Goal: Check status: Check status

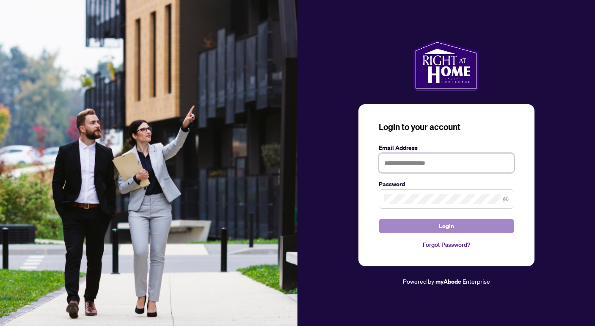
type input "**********"
click at [446, 222] on span "Login" at bounding box center [446, 226] width 15 height 14
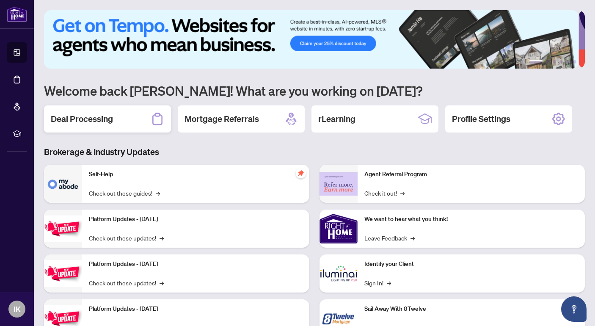
click at [111, 119] on h2 "Deal Processing" at bounding box center [82, 119] width 62 height 12
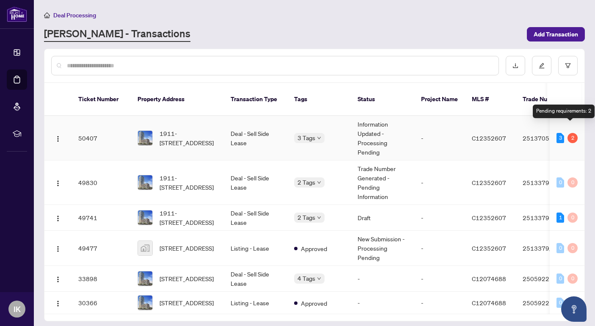
click at [569, 133] on div "2" at bounding box center [573, 138] width 10 height 10
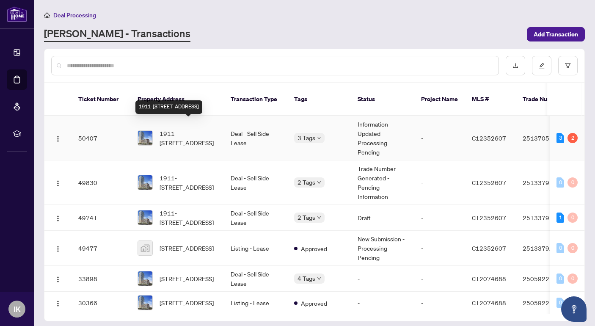
click at [202, 129] on span "1911-[STREET_ADDRESS]" at bounding box center [189, 138] width 58 height 19
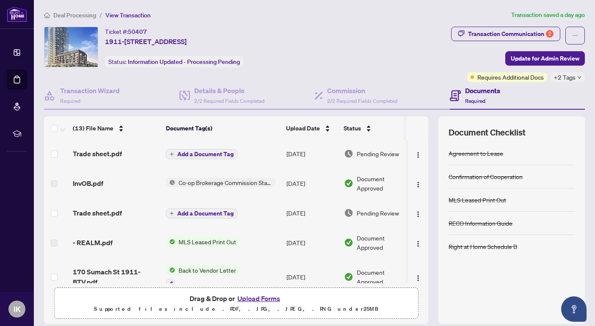
click at [363, 152] on span "Pending Review" at bounding box center [378, 153] width 42 height 9
click at [578, 77] on icon "down" at bounding box center [579, 77] width 3 height 3
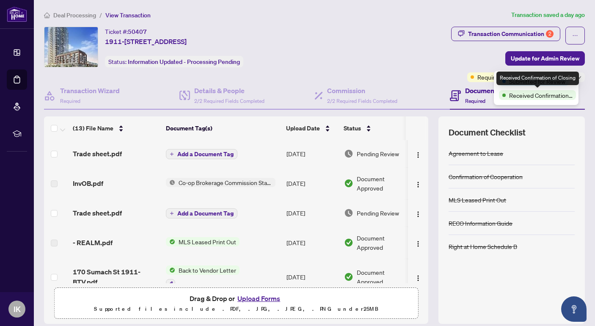
click at [539, 97] on span "Received Confirmation of Closing" at bounding box center [540, 95] width 63 height 9
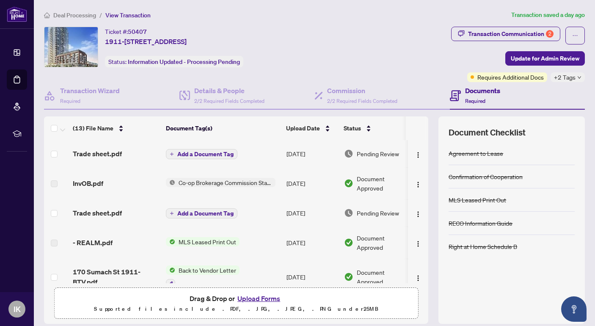
click at [378, 44] on div "Ticket #: 50407 1911-[STREET_ADDRESS] Status: Information Updated - Processing …" at bounding box center [246, 47] width 404 height 41
click at [377, 211] on span "Pending Review" at bounding box center [378, 212] width 42 height 9
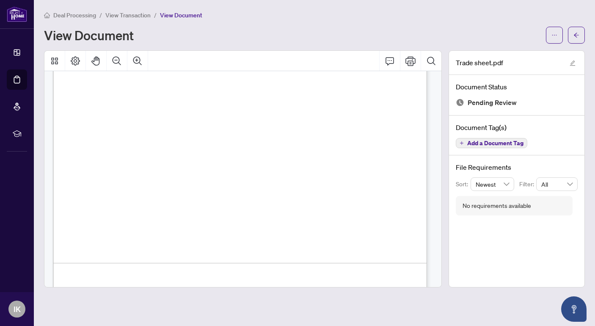
scroll to position [254, 0]
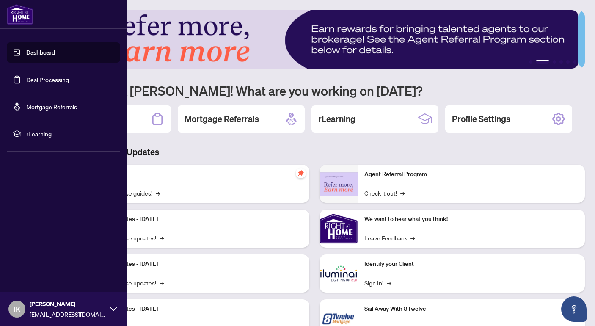
click at [19, 308] on span "IK" at bounding box center [17, 309] width 7 height 12
click at [41, 258] on span "Logout" at bounding box center [34, 259] width 19 height 14
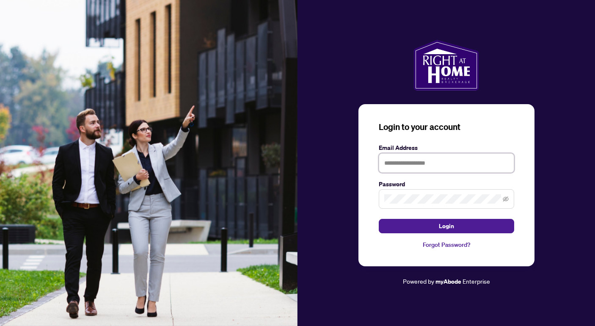
type input "**********"
